Goal: Task Accomplishment & Management: Manage account settings

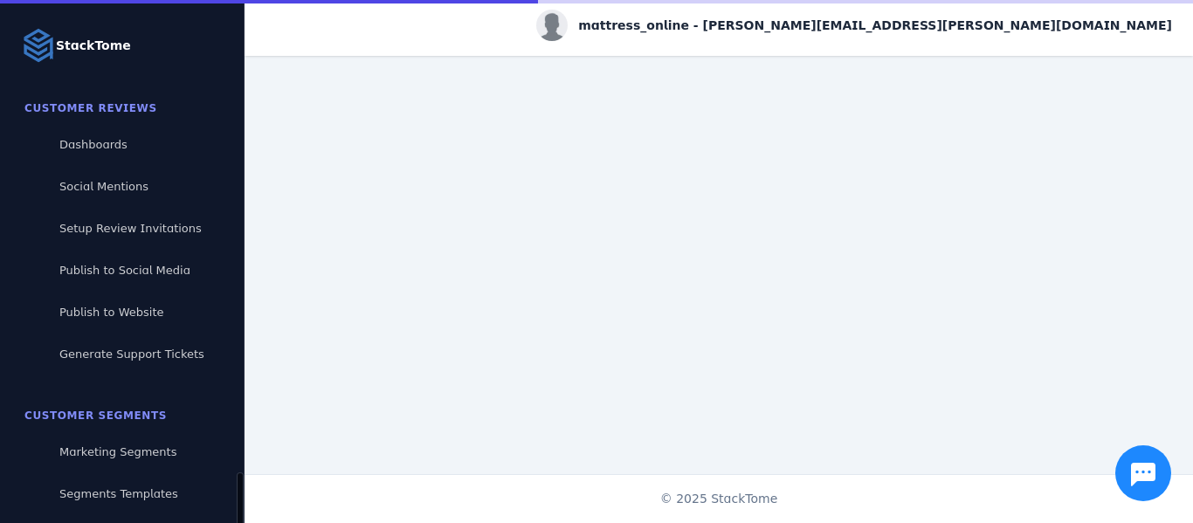
scroll to position [287, 0]
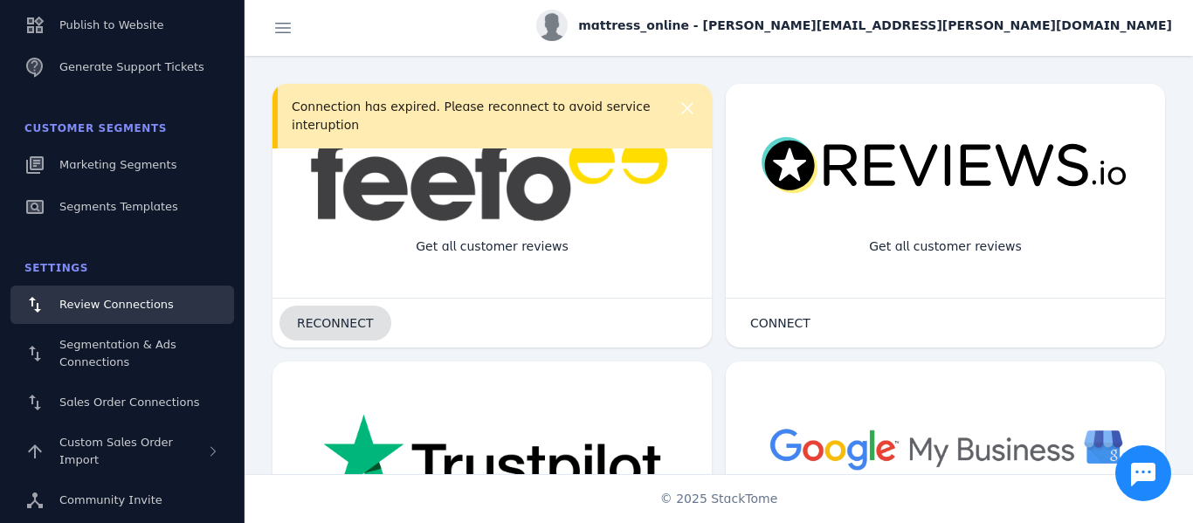
click at [334, 327] on span "RECONNECT" at bounding box center [335, 323] width 77 height 12
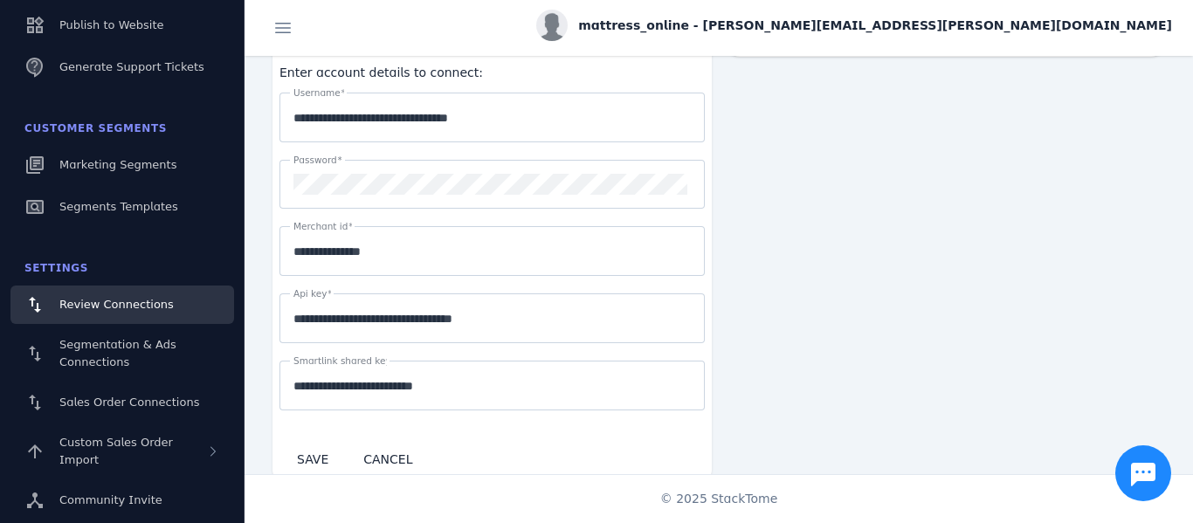
scroll to position [582, 0]
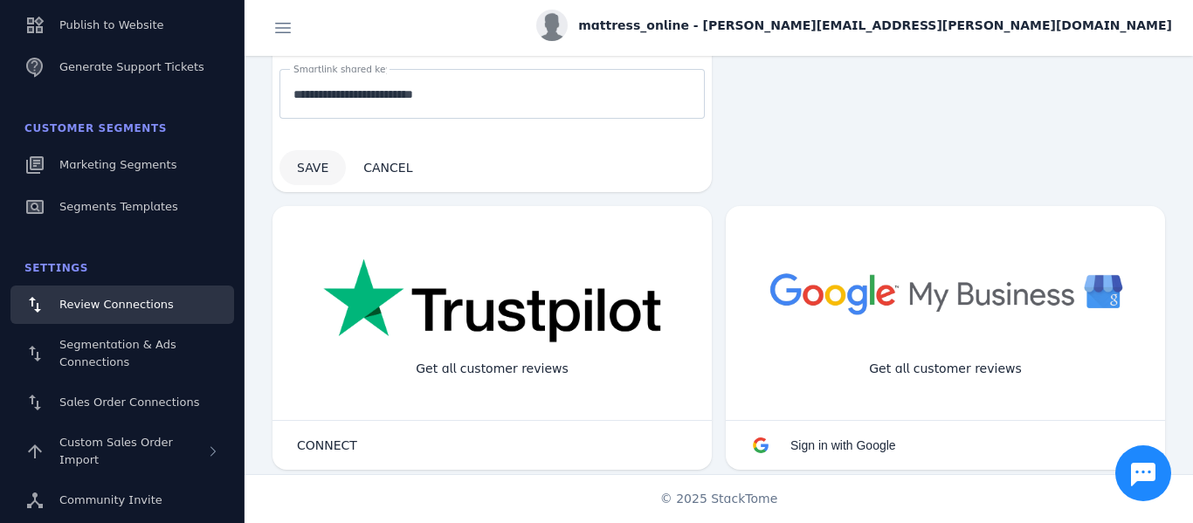
click at [305, 163] on span "SAVE" at bounding box center [312, 168] width 31 height 14
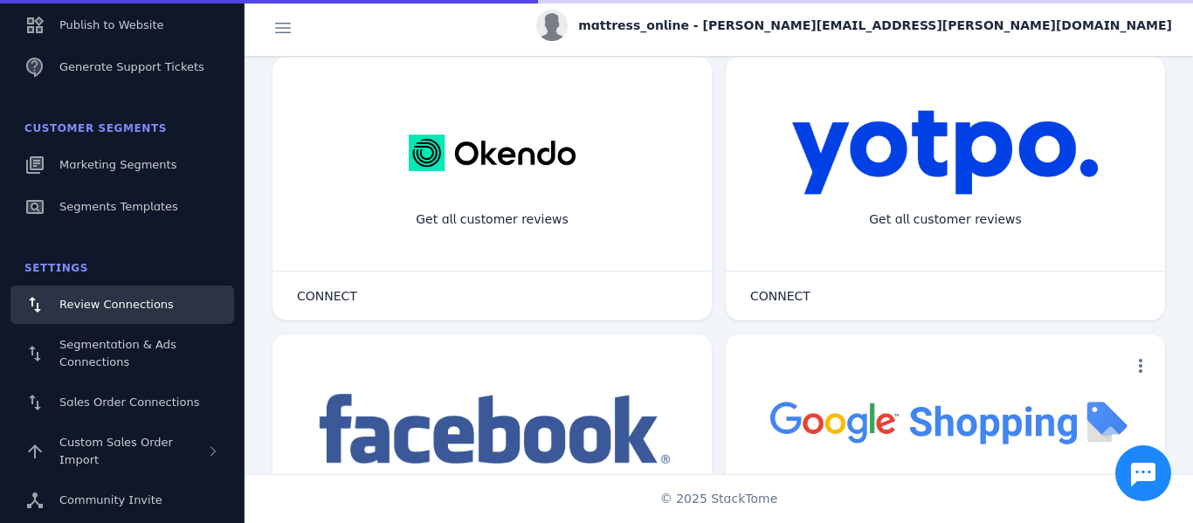
scroll to position [0, 0]
